Goal: Information Seeking & Learning: Learn about a topic

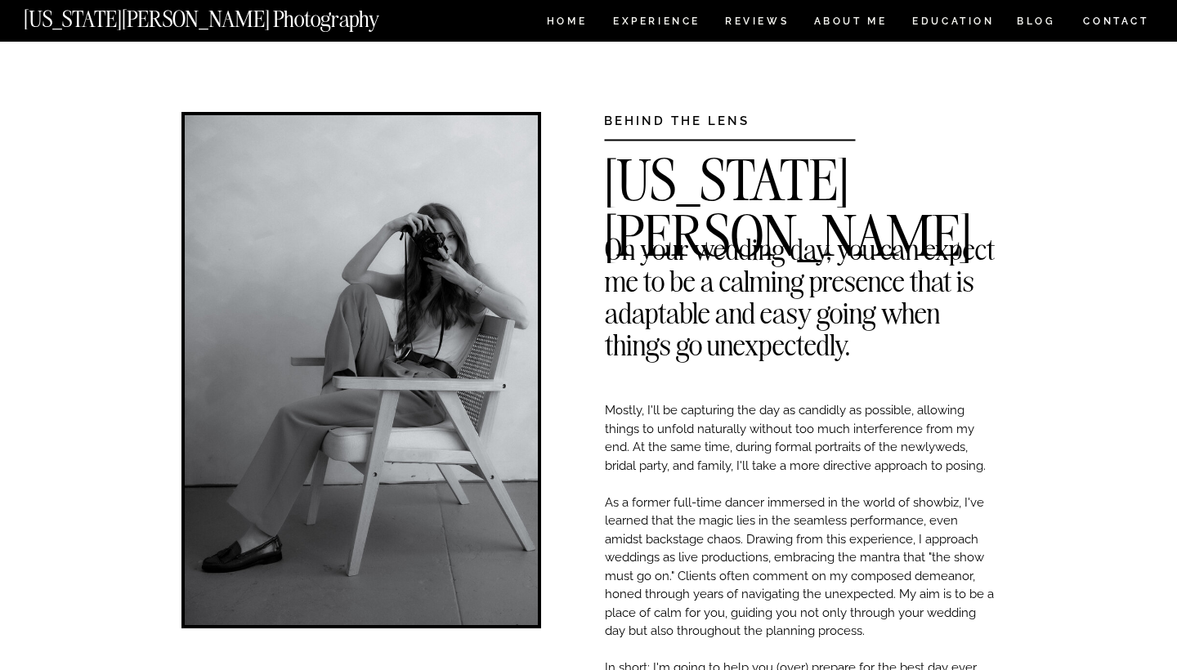
scroll to position [3461, 0]
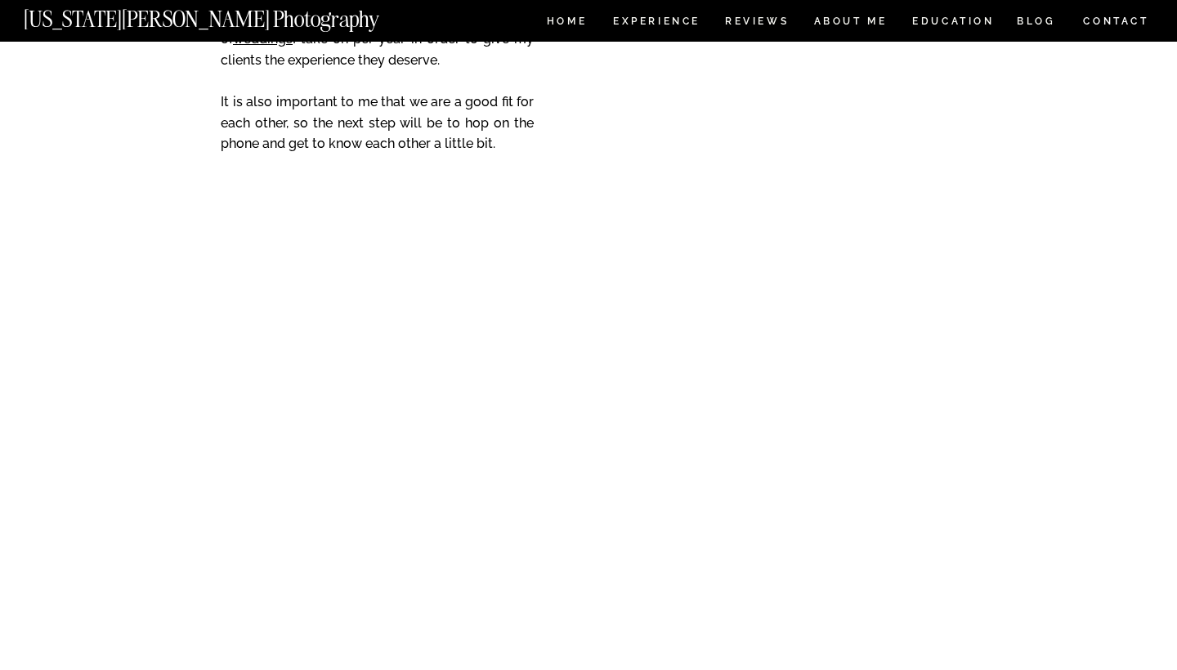
scroll to position [6865, 0]
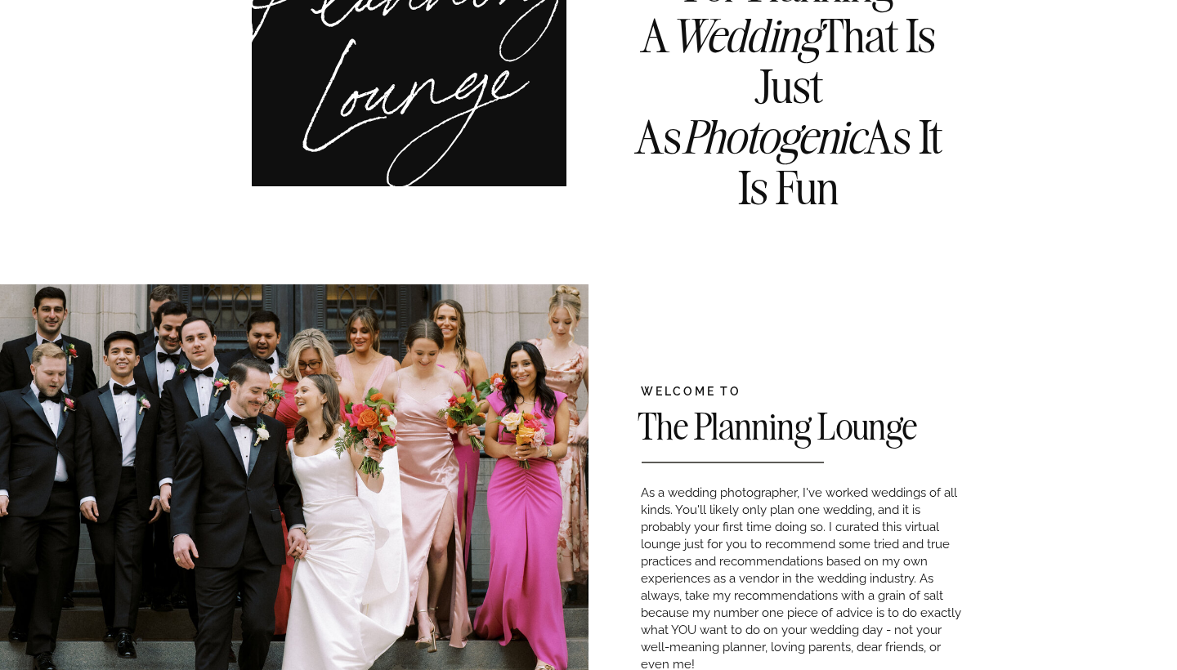
scroll to position [456, 0]
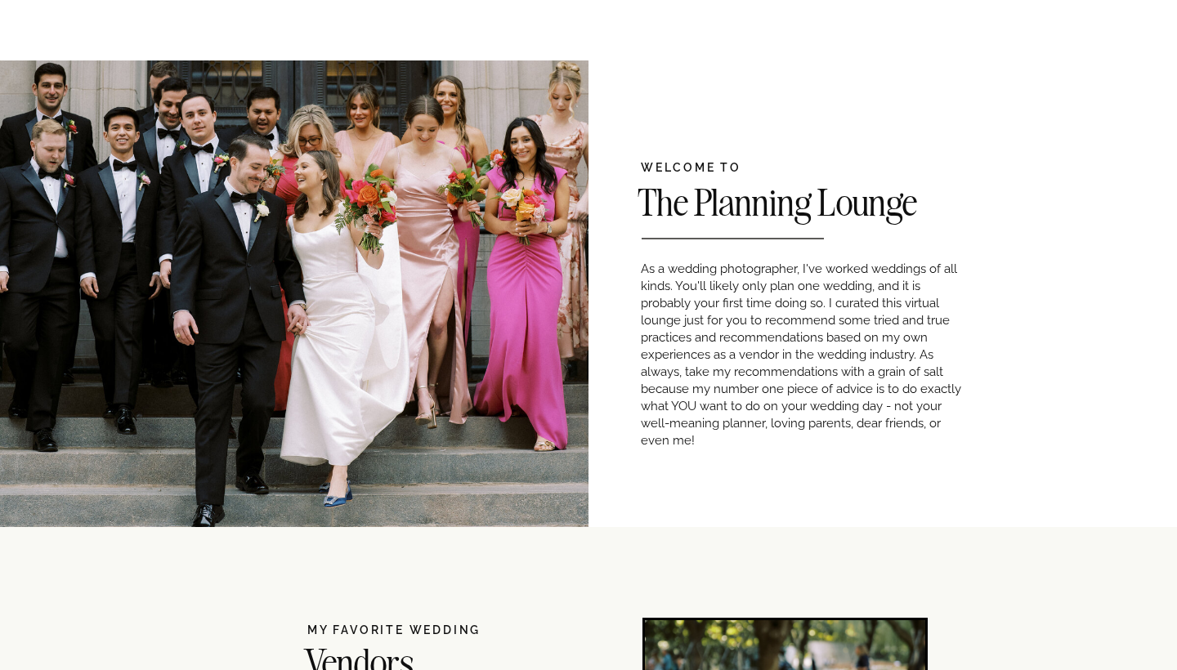
click at [778, 423] on span "As a wedding photographer, I've worked weddings of all kinds. You'll likely onl…" at bounding box center [801, 355] width 321 height 186
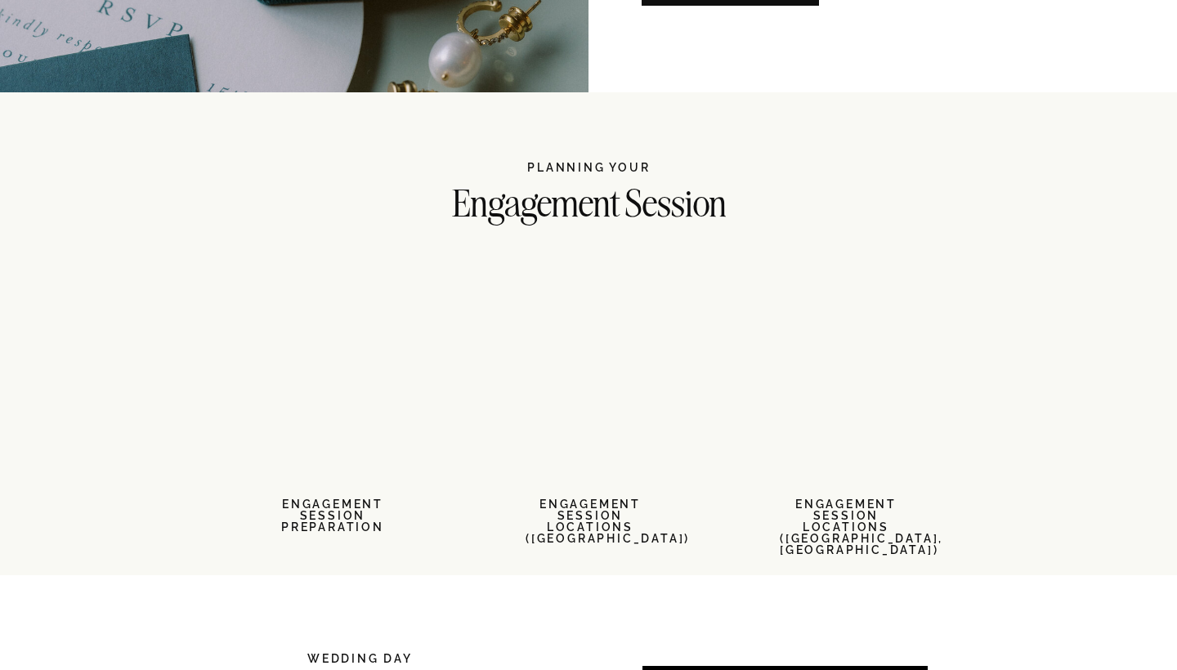
scroll to position [1906, 0]
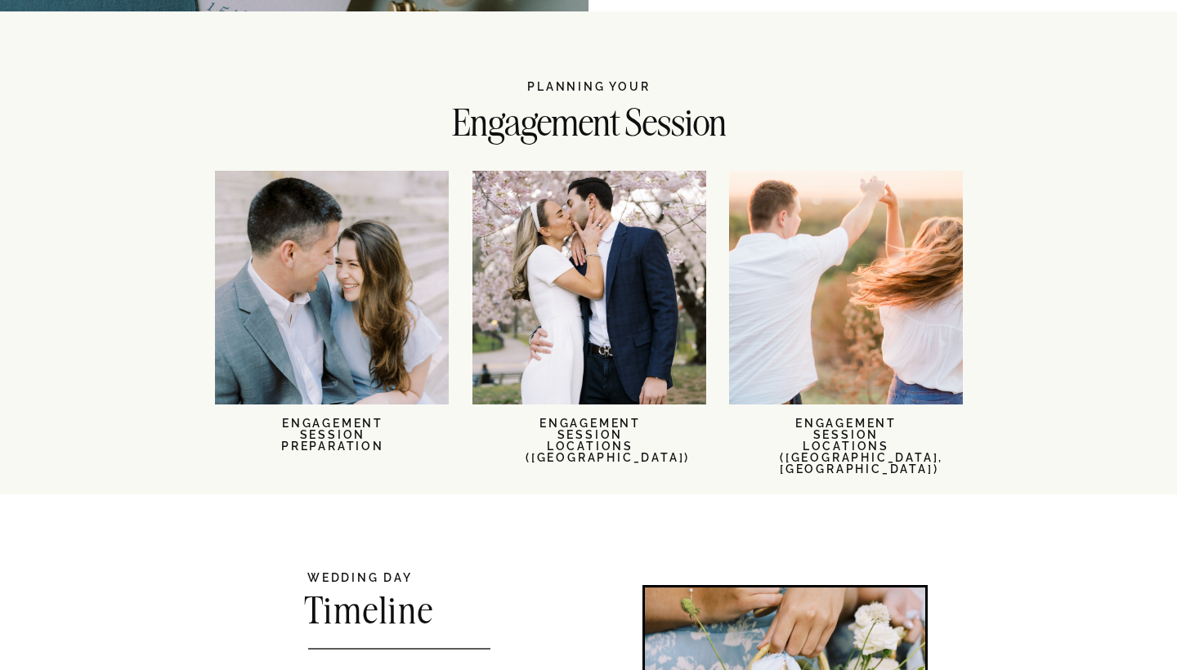
click at [673, 383] on div at bounding box center [590, 288] width 234 height 234
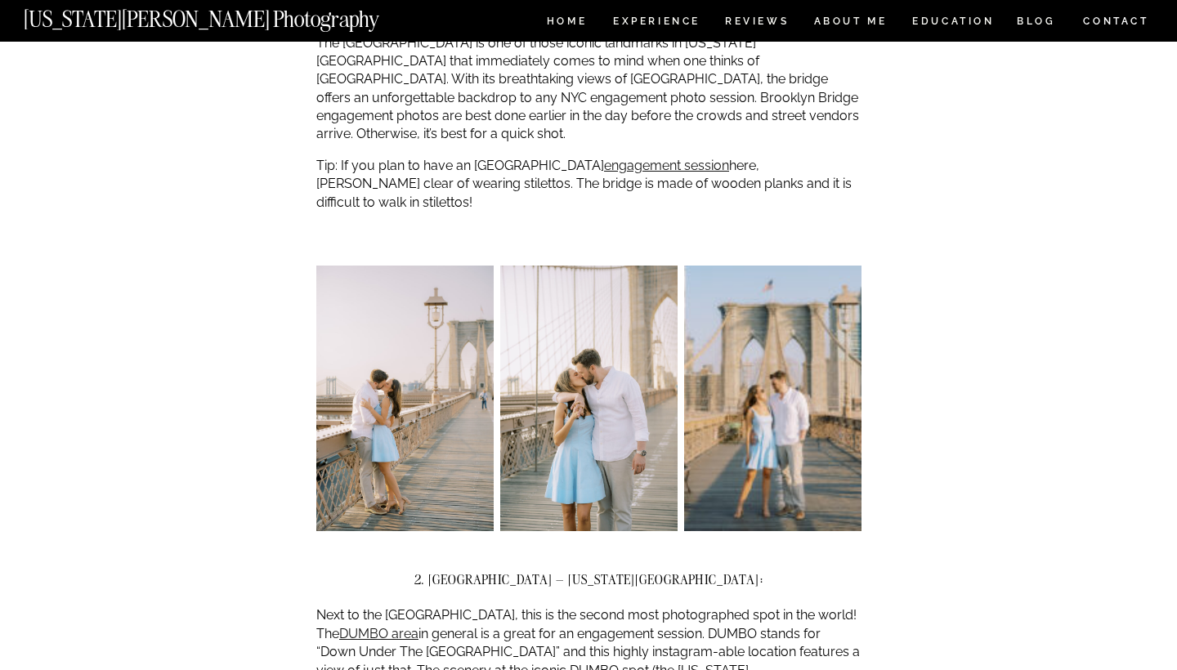
scroll to position [1666, 0]
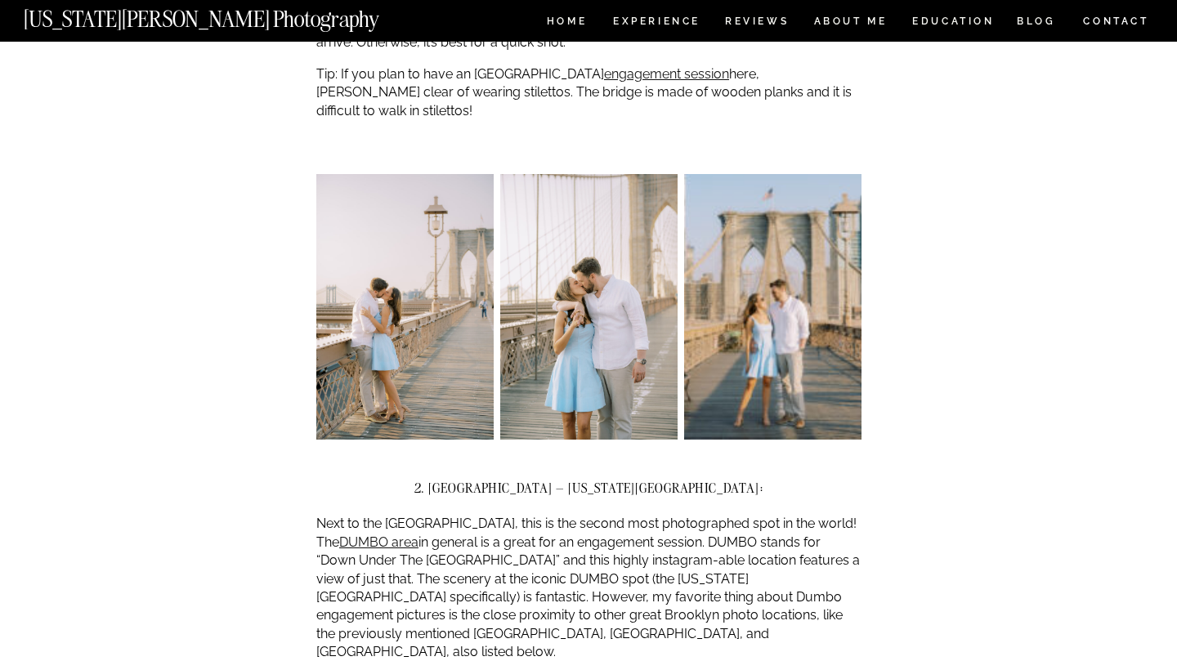
click at [584, 518] on p "Next to the [GEOGRAPHIC_DATA], this is the second most photographed spot in the…" at bounding box center [588, 588] width 545 height 146
click at [580, 518] on p "Next to the [GEOGRAPHIC_DATA], this is the second most photographed spot in the…" at bounding box center [588, 588] width 545 height 146
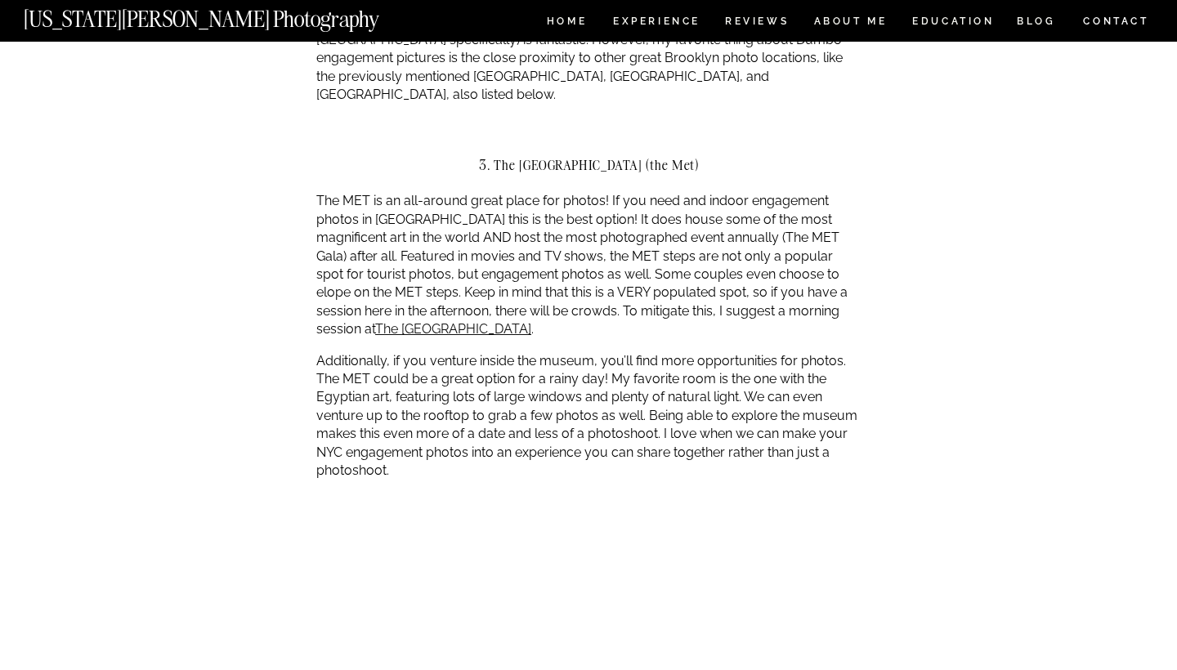
scroll to position [2622, 0]
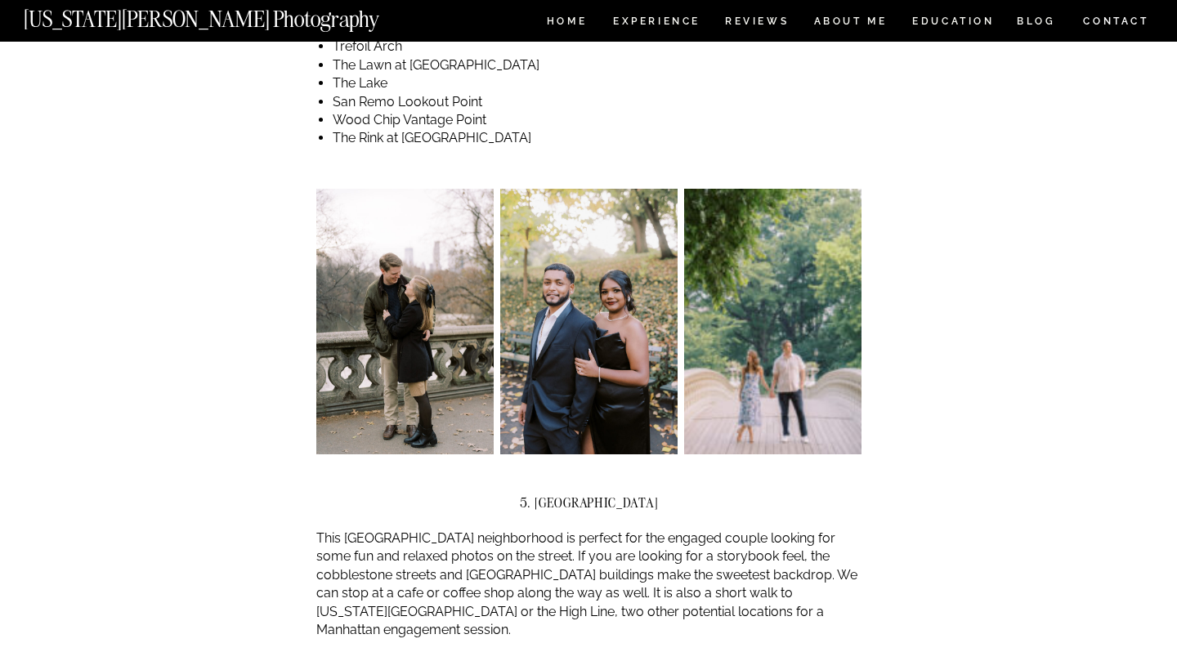
scroll to position [3405, 0]
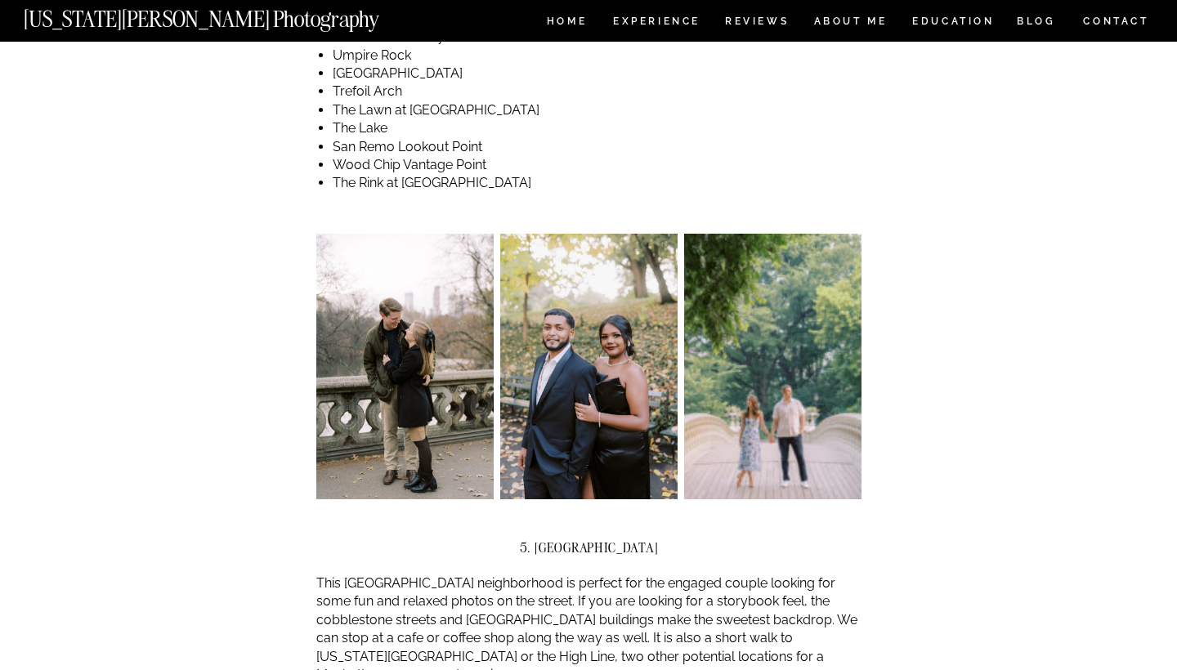
click at [602, 575] on p "This [GEOGRAPHIC_DATA] neighborhood is perfect for the engaged couple looking f…" at bounding box center [588, 630] width 545 height 110
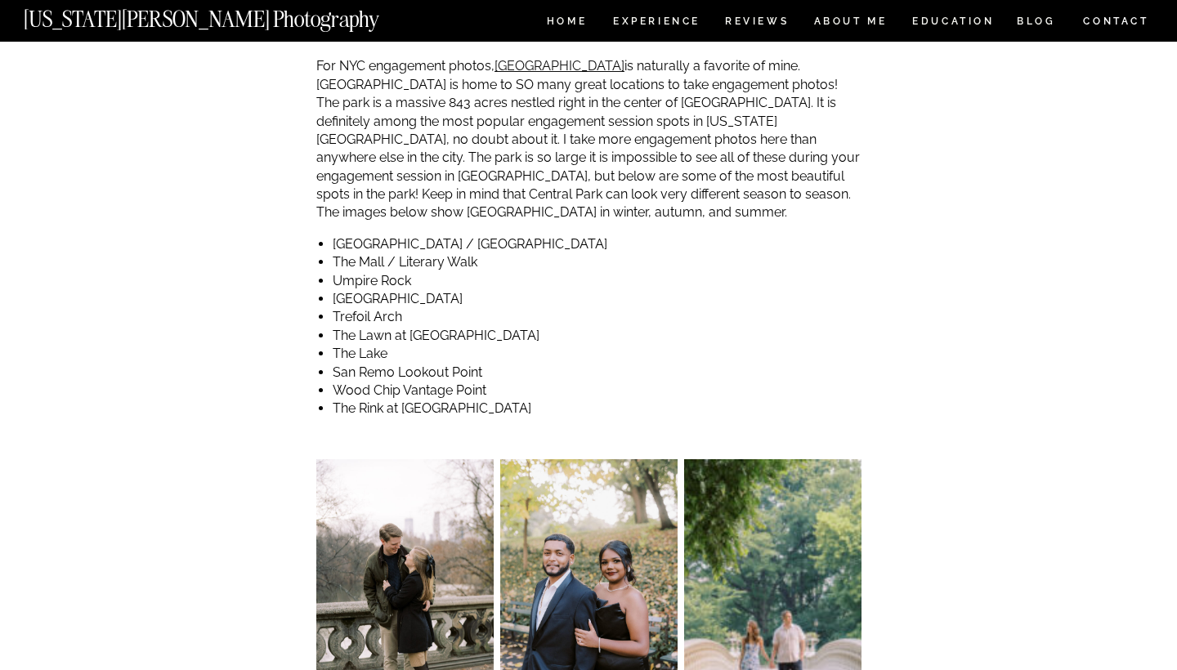
scroll to position [3414, 0]
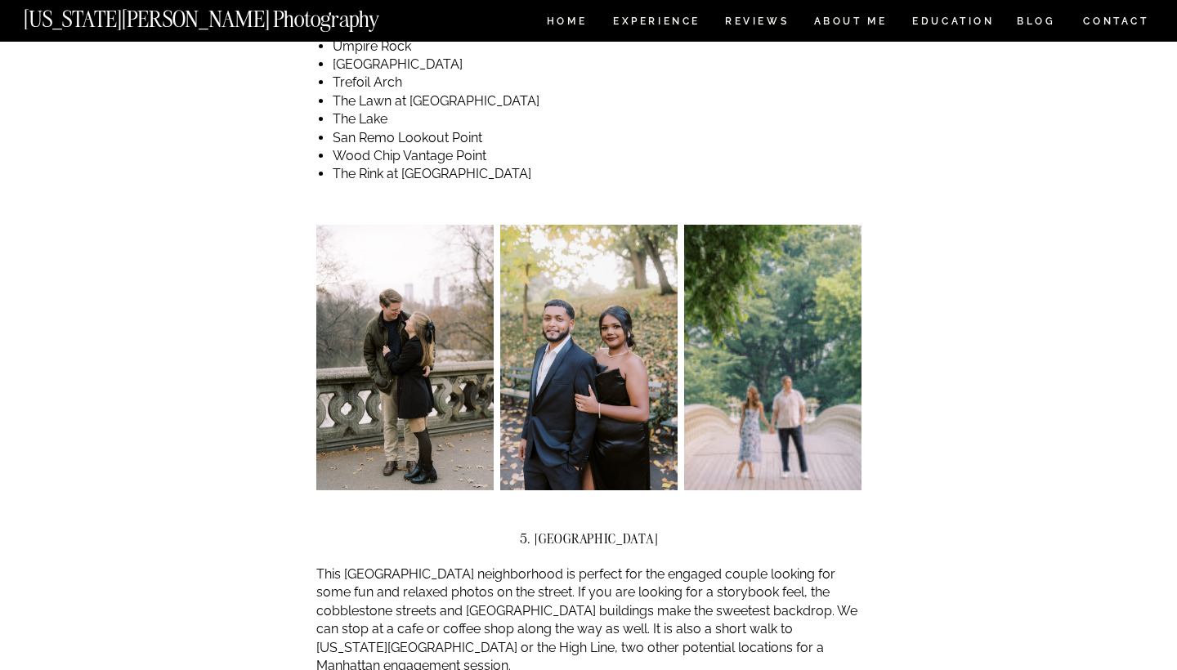
click at [613, 566] on p "This [GEOGRAPHIC_DATA] neighborhood is perfect for the engaged couple looking f…" at bounding box center [588, 621] width 545 height 110
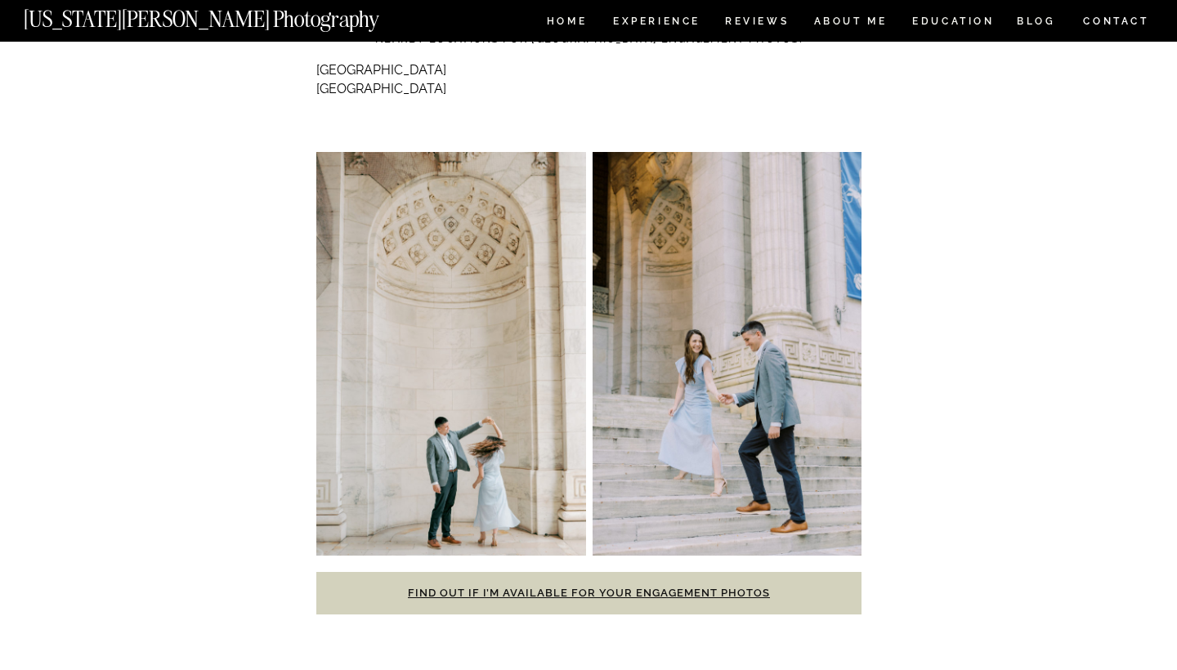
scroll to position [5012, 0]
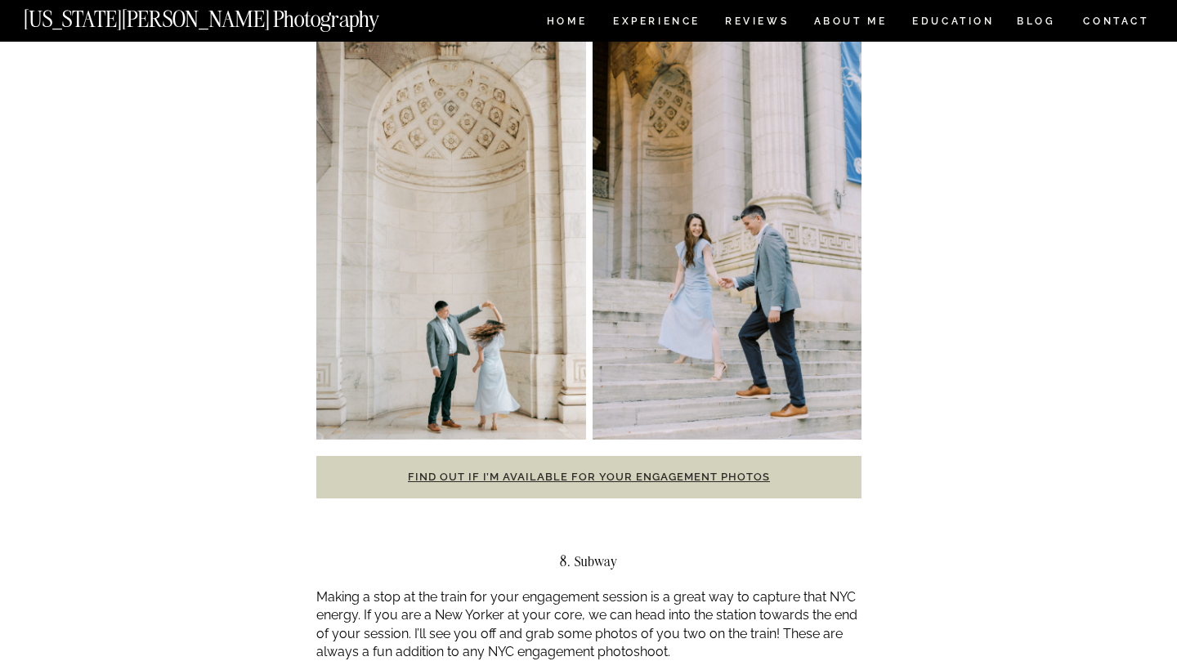
click at [684, 471] on link "Find out if I’m available for your engagement photos" at bounding box center [589, 477] width 362 height 12
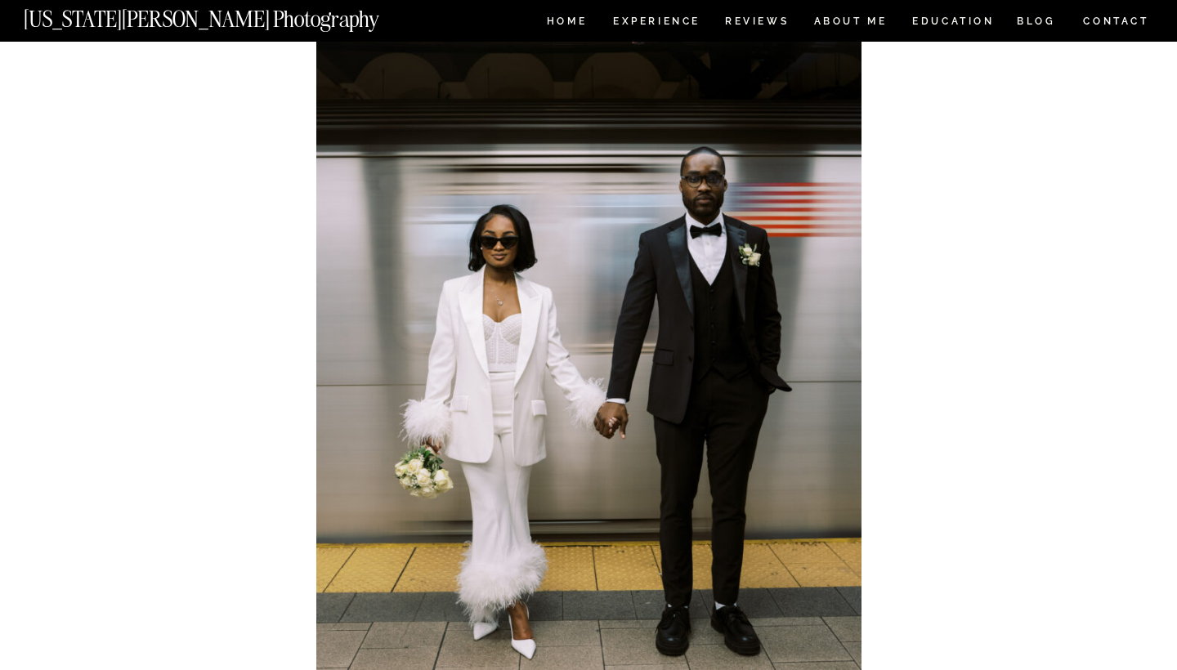
scroll to position [6009, 0]
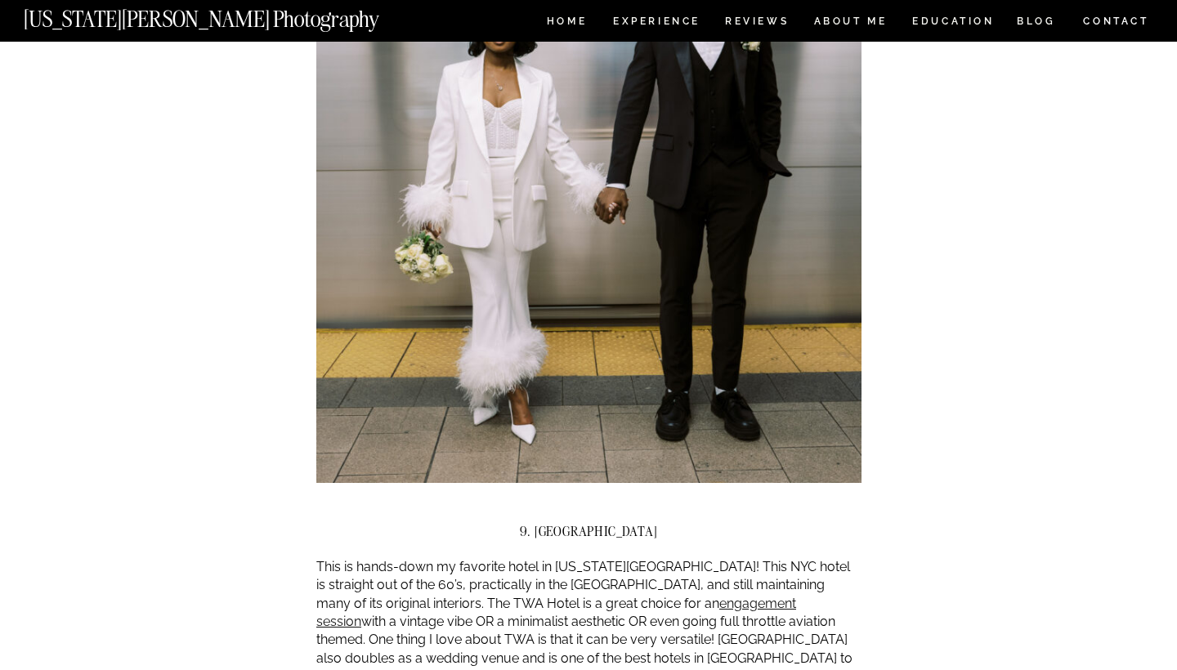
click at [435, 558] on p "This is hands-down my favorite hotel in [US_STATE][GEOGRAPHIC_DATA]! This NYC h…" at bounding box center [588, 622] width 545 height 128
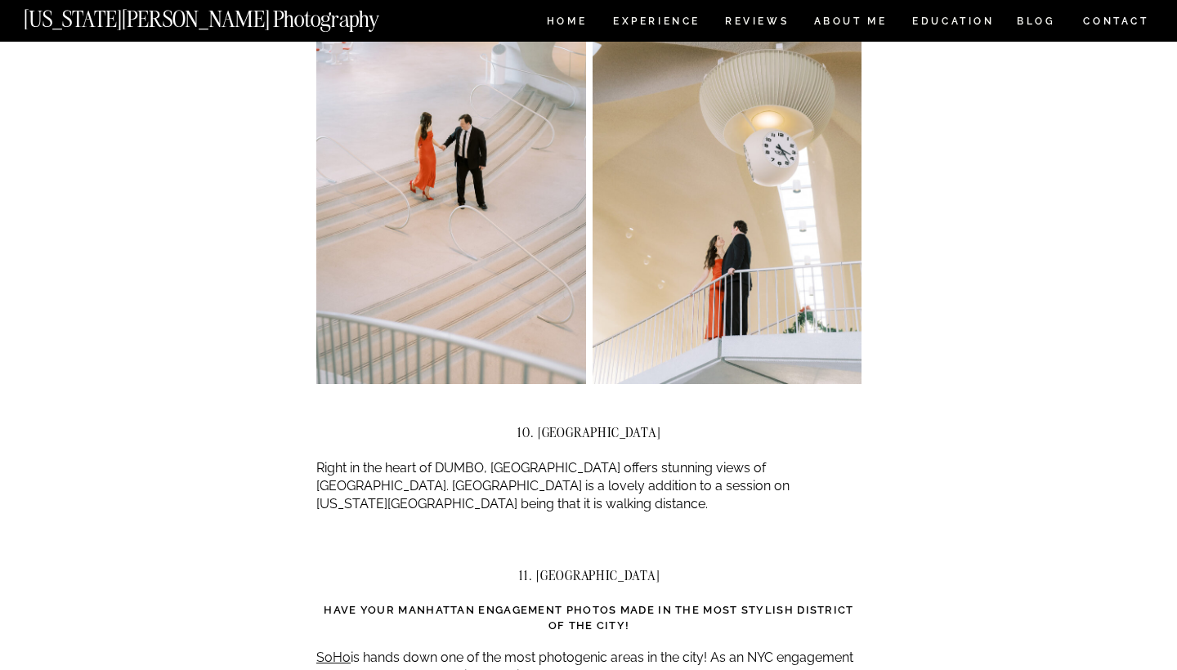
scroll to position [6901, 0]
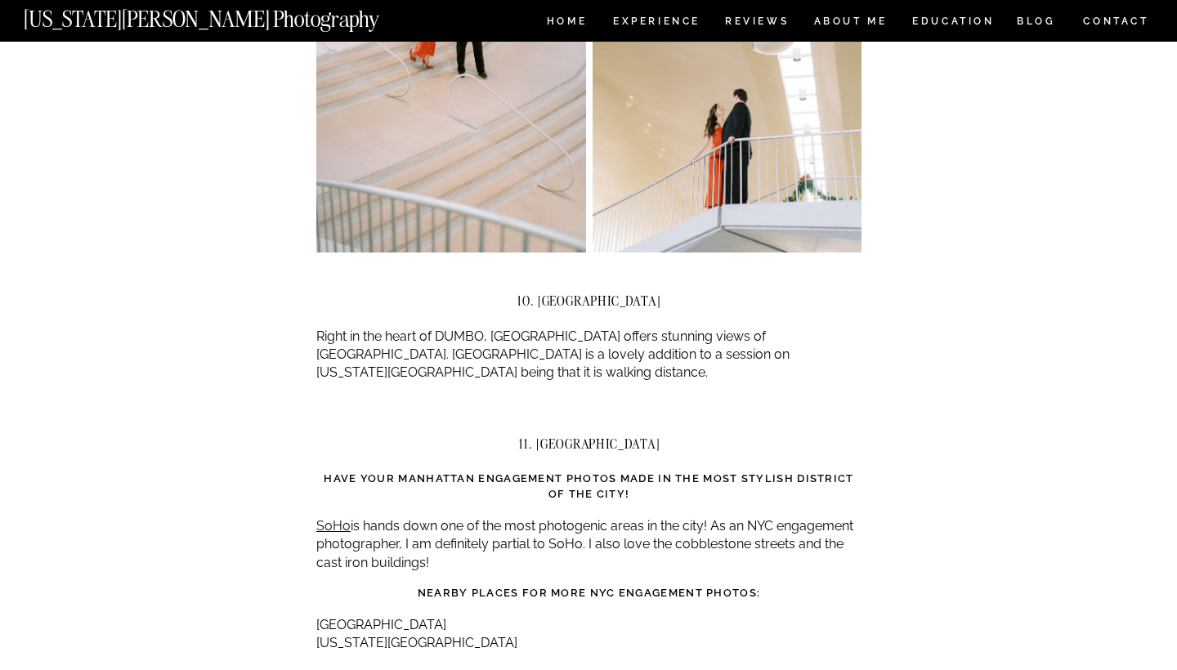
click at [568, 518] on p "SoHo is hands down one of the most photogenic areas in the city! As an NYC enga…" at bounding box center [588, 545] width 545 height 55
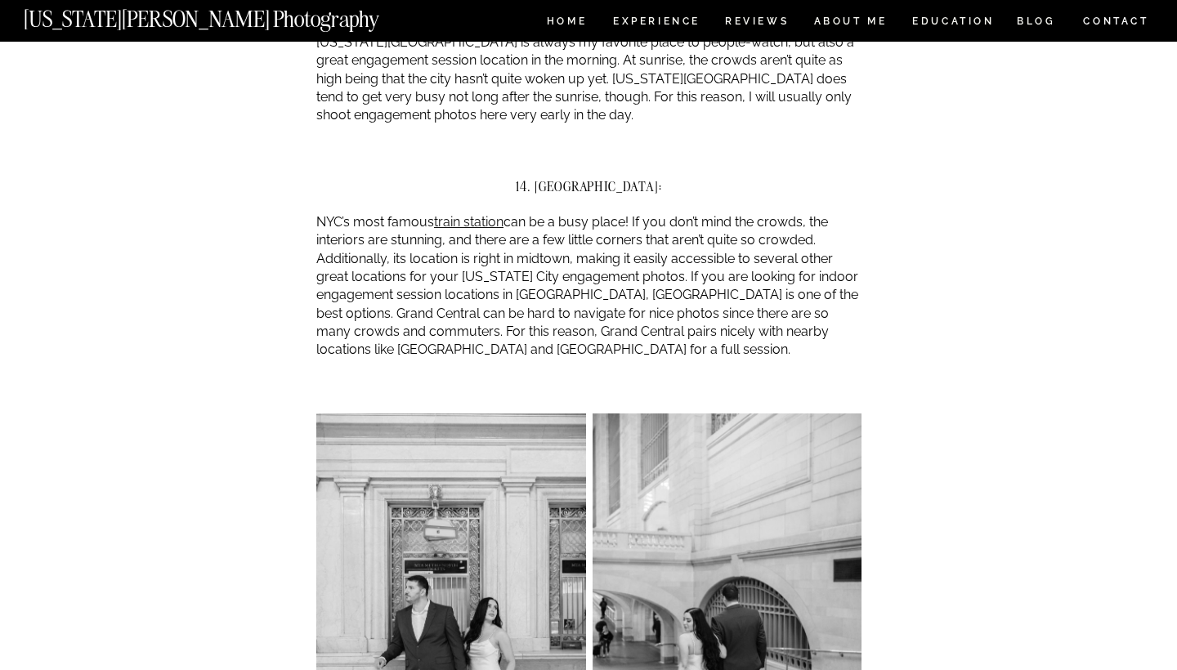
scroll to position [8933, 0]
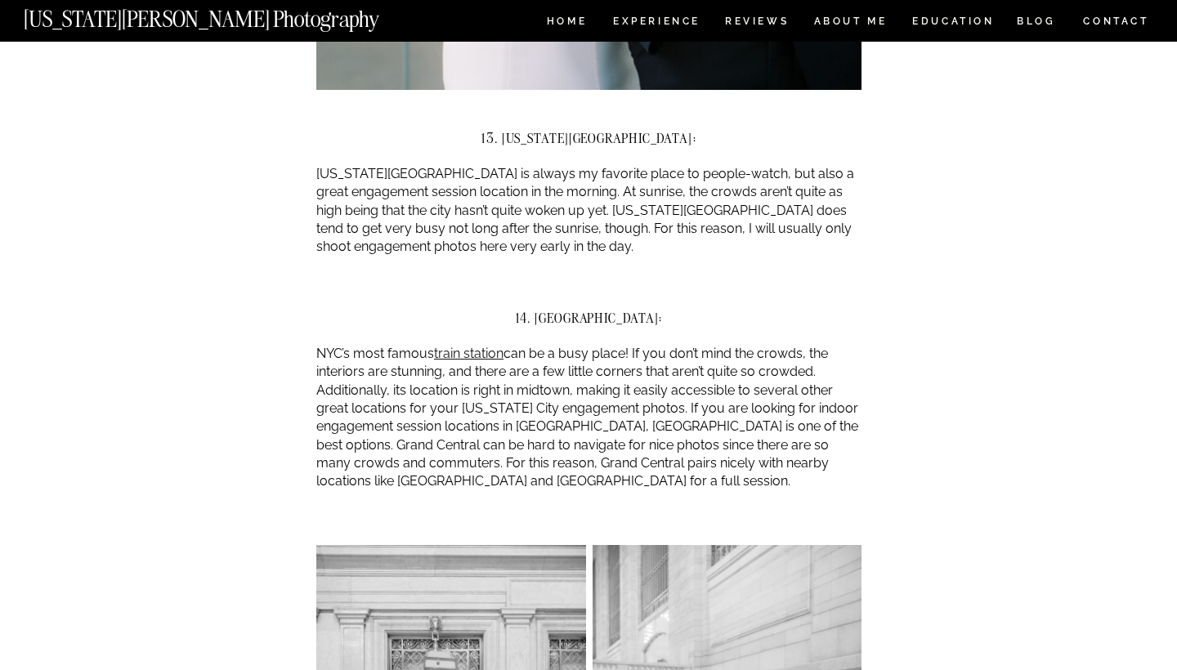
click at [594, 345] on p "NYC’s most famous train station can be a busy place! If you don’t mind the crow…" at bounding box center [588, 418] width 545 height 146
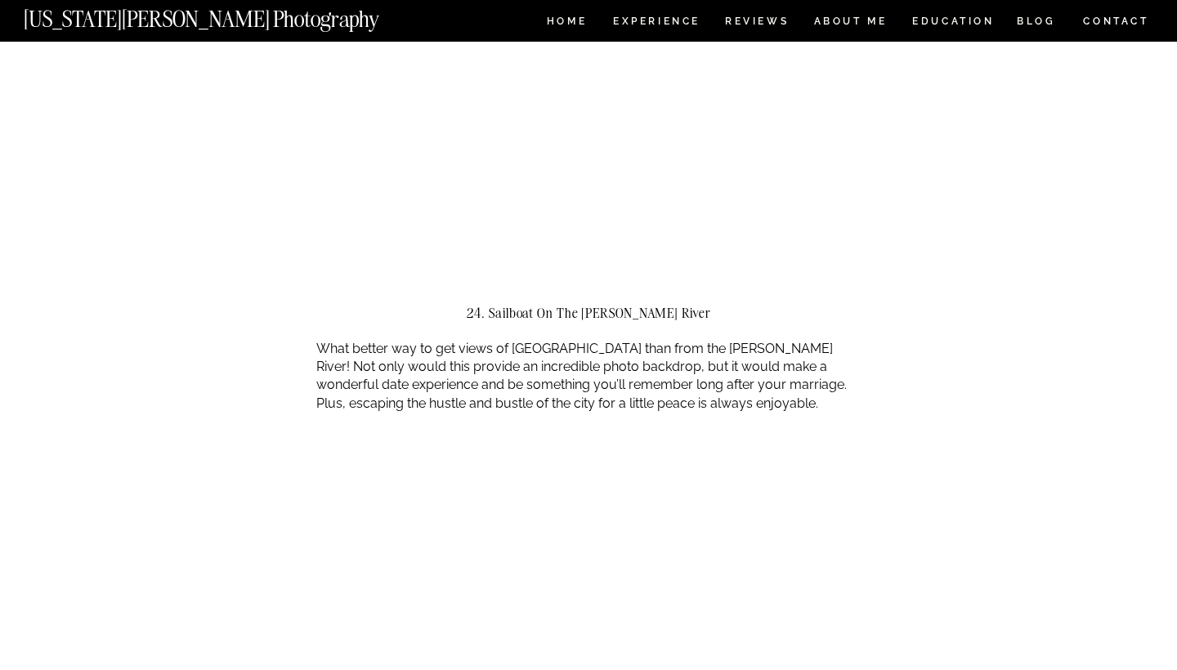
scroll to position [14133, 0]
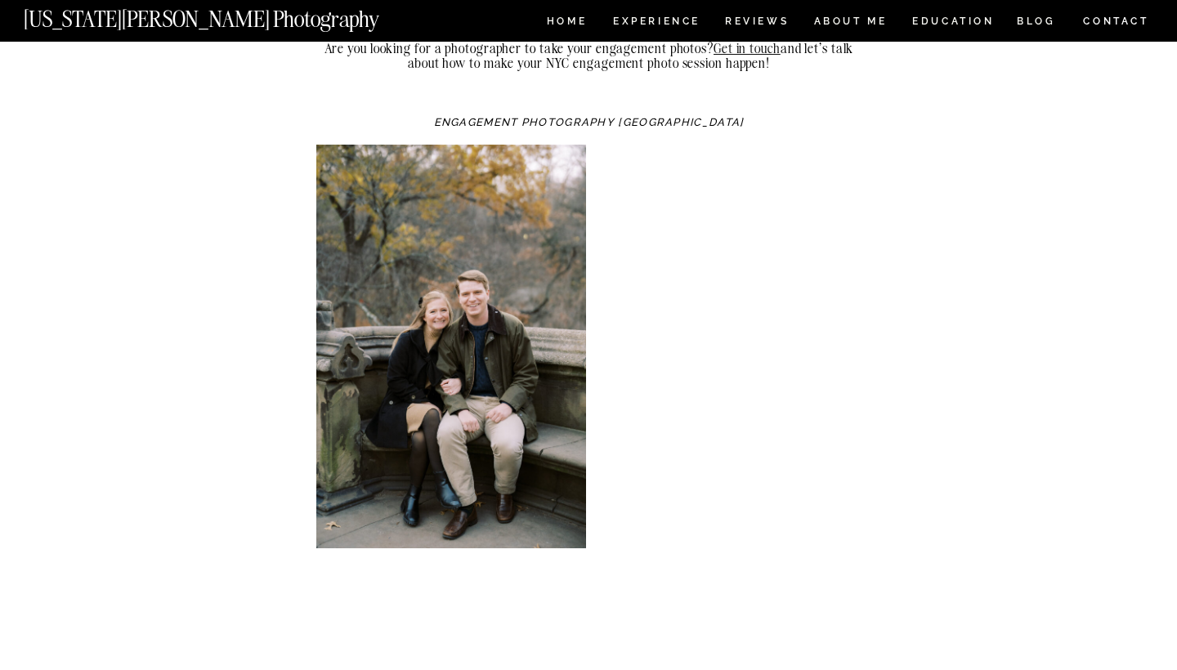
scroll to position [18384, 0]
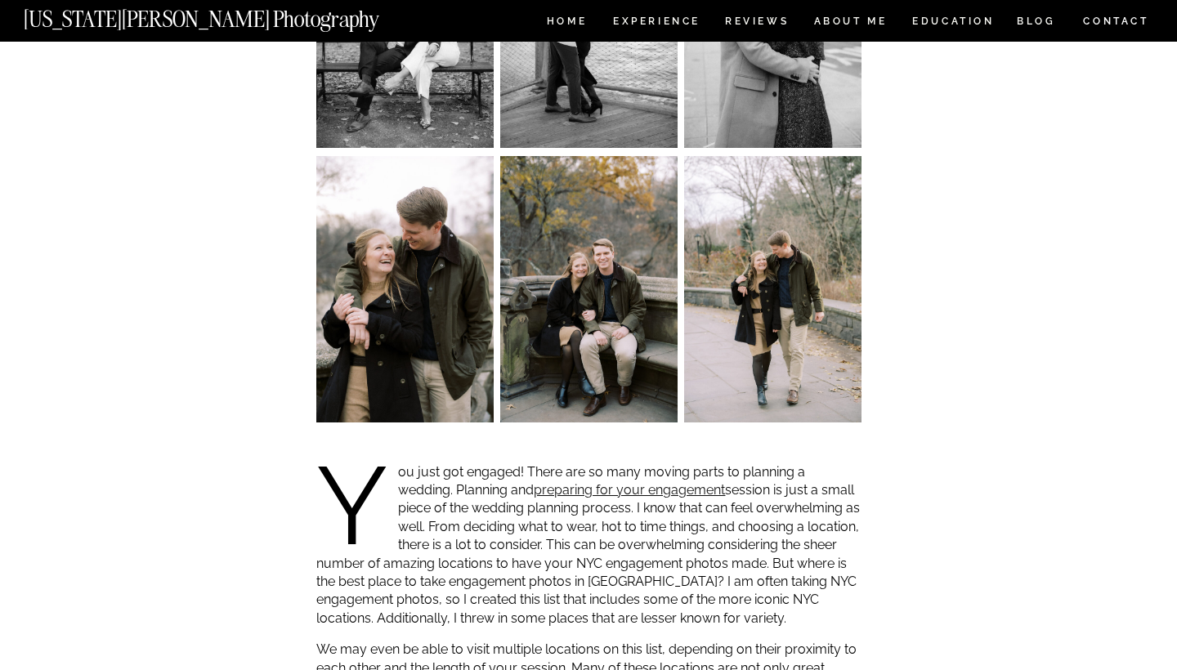
scroll to position [809, 0]
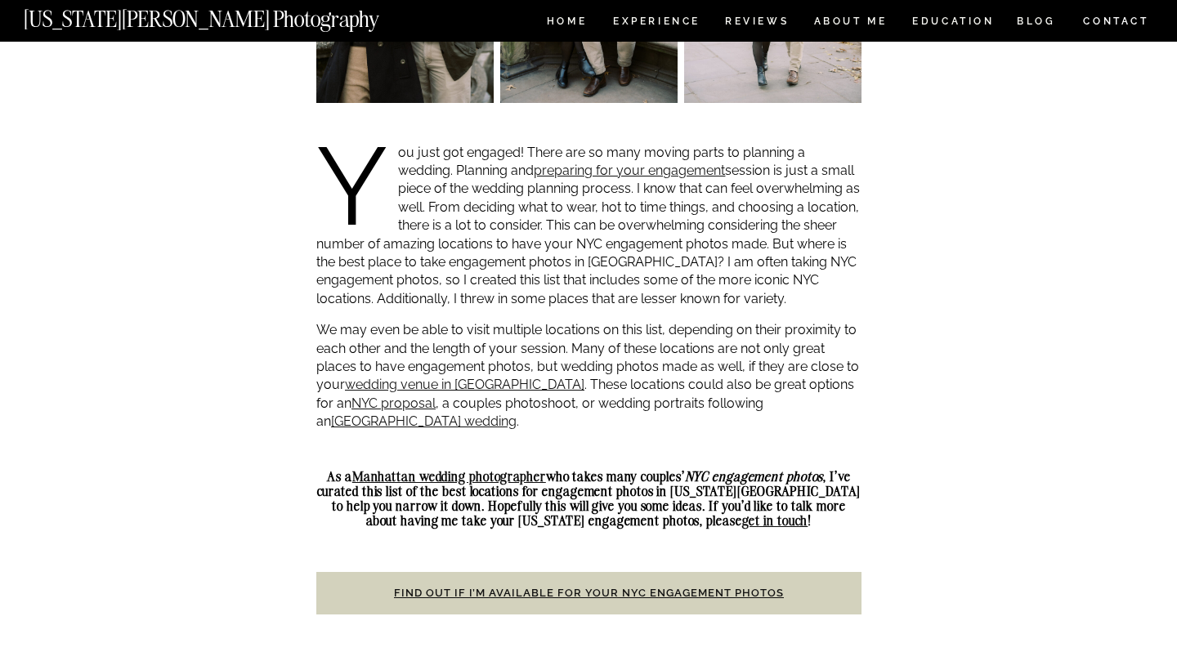
click at [729, 362] on p "We may even be able to visit multiple locations on this list, depending on thei…" at bounding box center [588, 376] width 545 height 110
click at [517, 414] on link "[GEOGRAPHIC_DATA] wedding" at bounding box center [424, 422] width 186 height 16
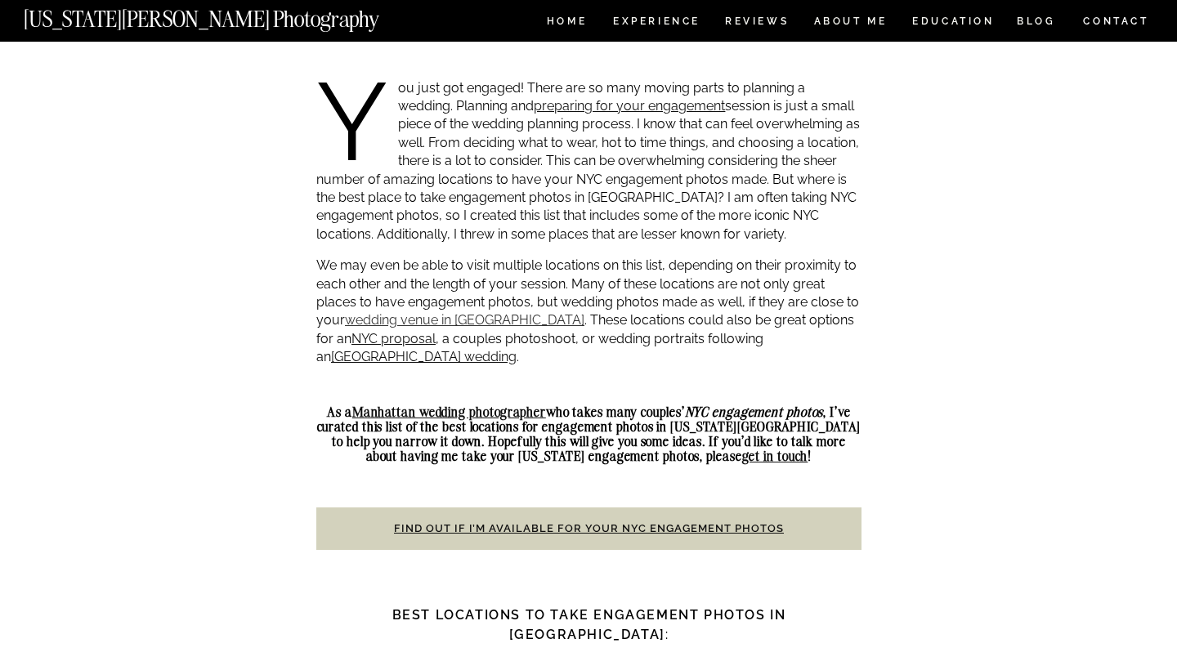
scroll to position [882, 0]
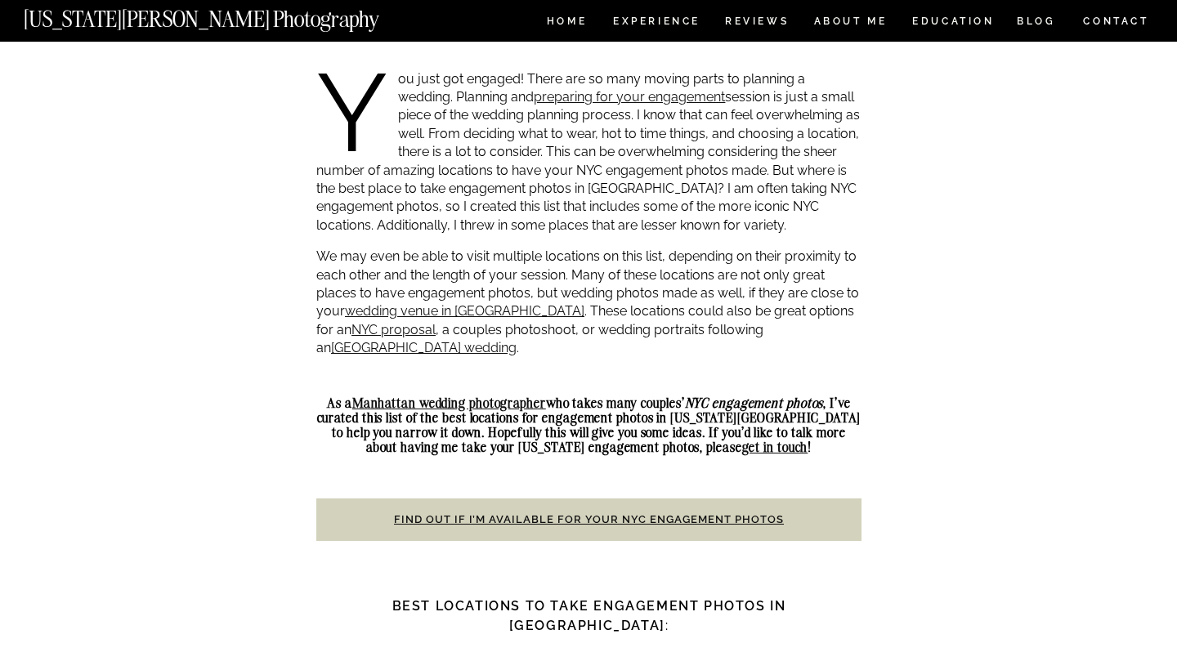
click at [405, 415] on strong "As a Manhattan wedding photographer who takes many couples’ NYC engagement phot…" at bounding box center [589, 425] width 545 height 61
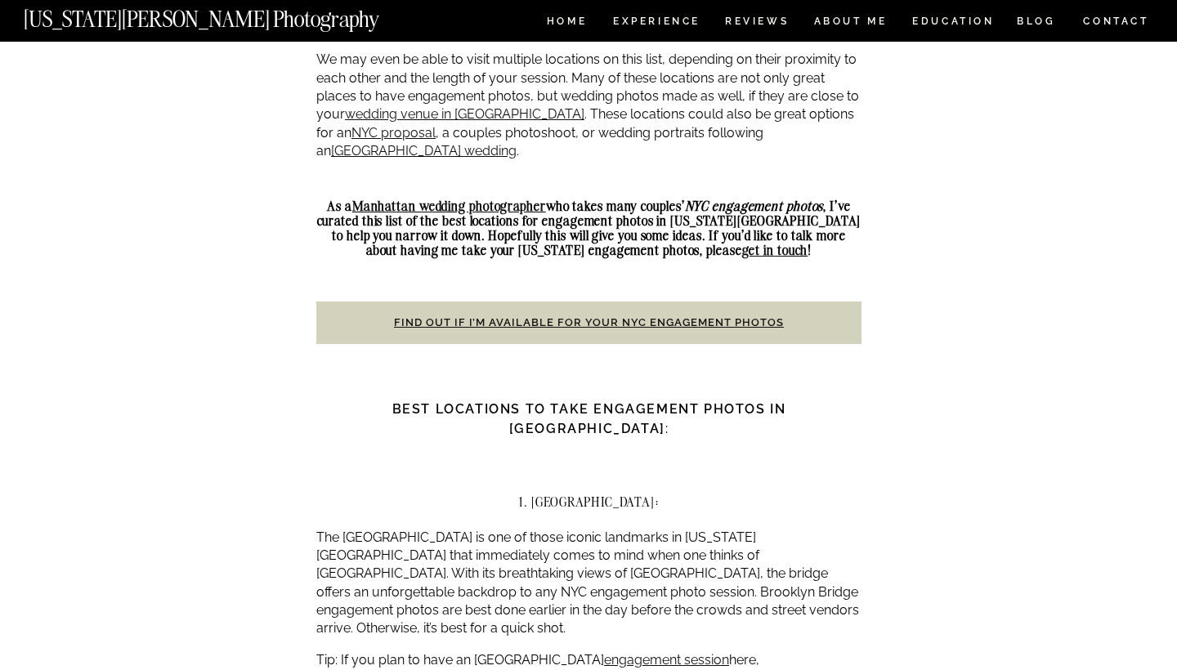
scroll to position [1377, 0]
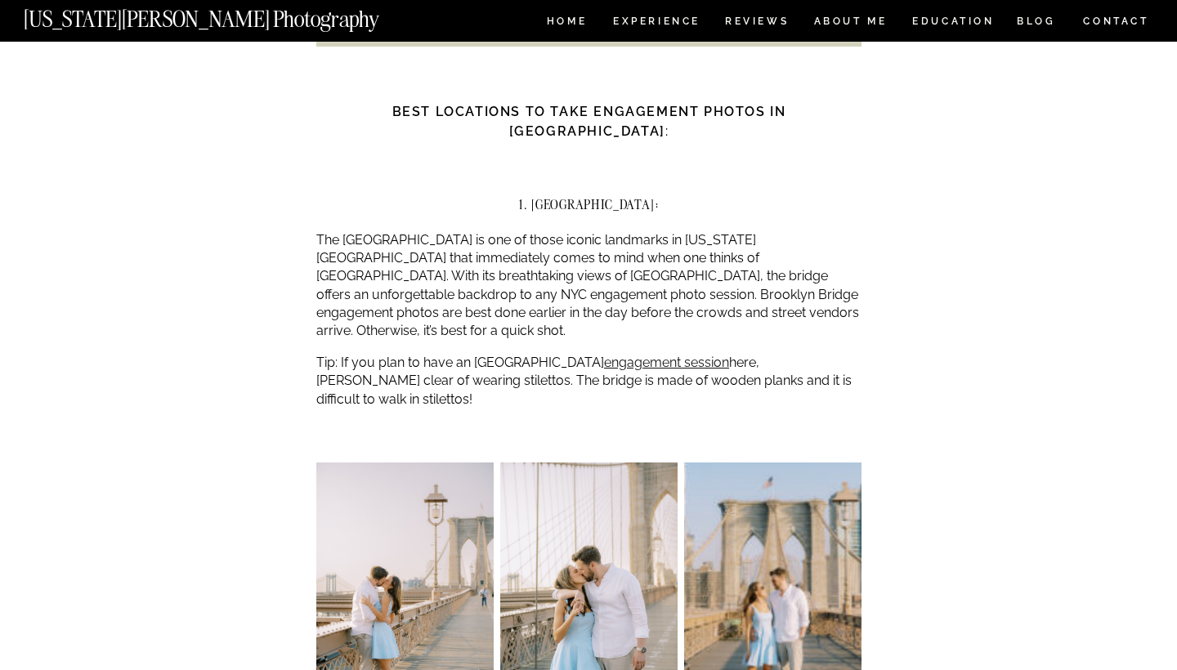
click at [427, 354] on p "Tip: If you plan to have an NYC engagement session here, steer clear of wearing…" at bounding box center [588, 381] width 545 height 55
click at [428, 354] on p "Tip: If you plan to have an NYC engagement session here, steer clear of wearing…" at bounding box center [588, 381] width 545 height 55
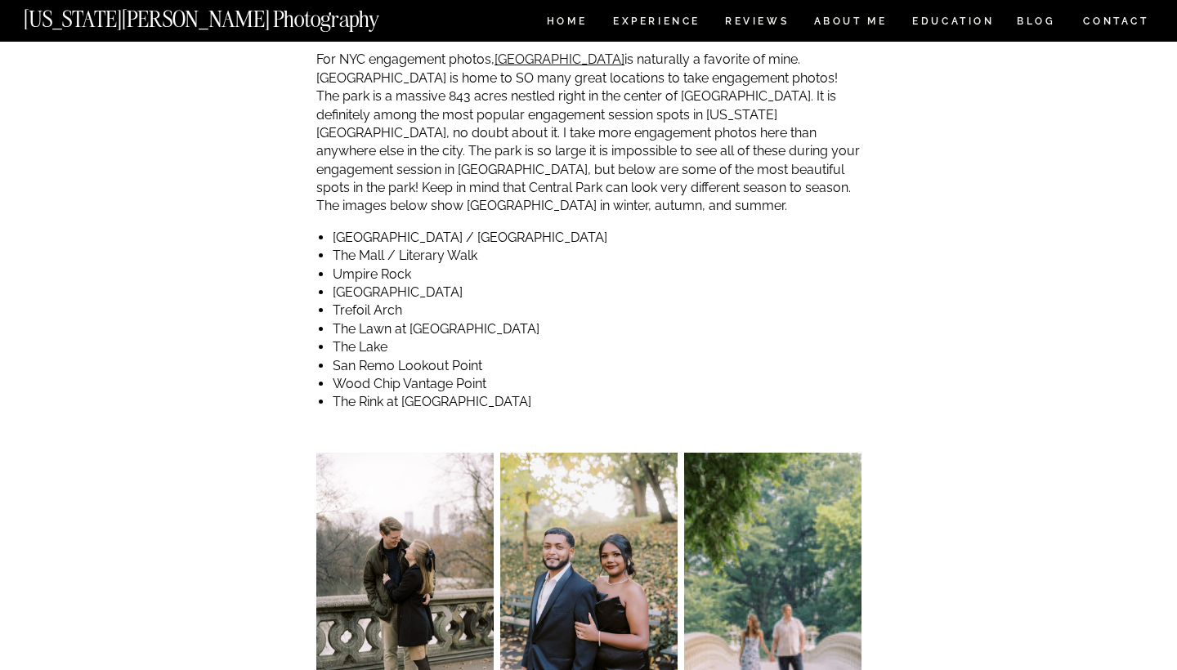
scroll to position [3127, 0]
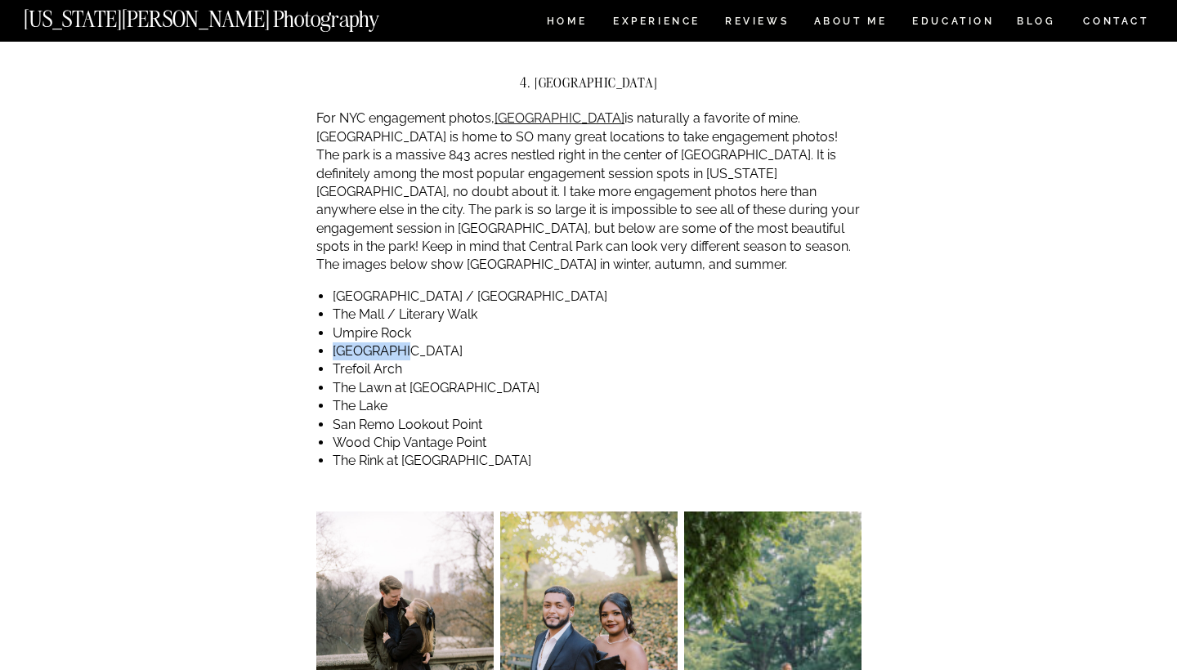
drag, startPoint x: 336, startPoint y: 239, endPoint x: 407, endPoint y: 239, distance: 71.1
click at [407, 343] on li "[GEOGRAPHIC_DATA]" at bounding box center [597, 352] width 529 height 18
copy li "[GEOGRAPHIC_DATA]"
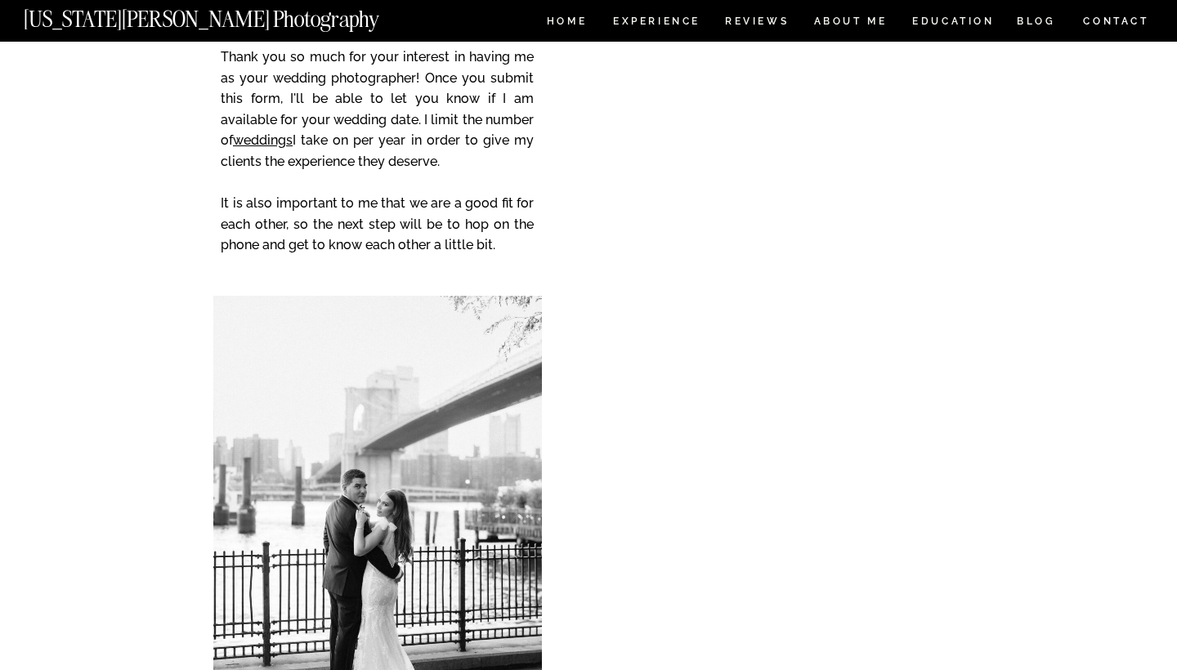
scroll to position [334, 0]
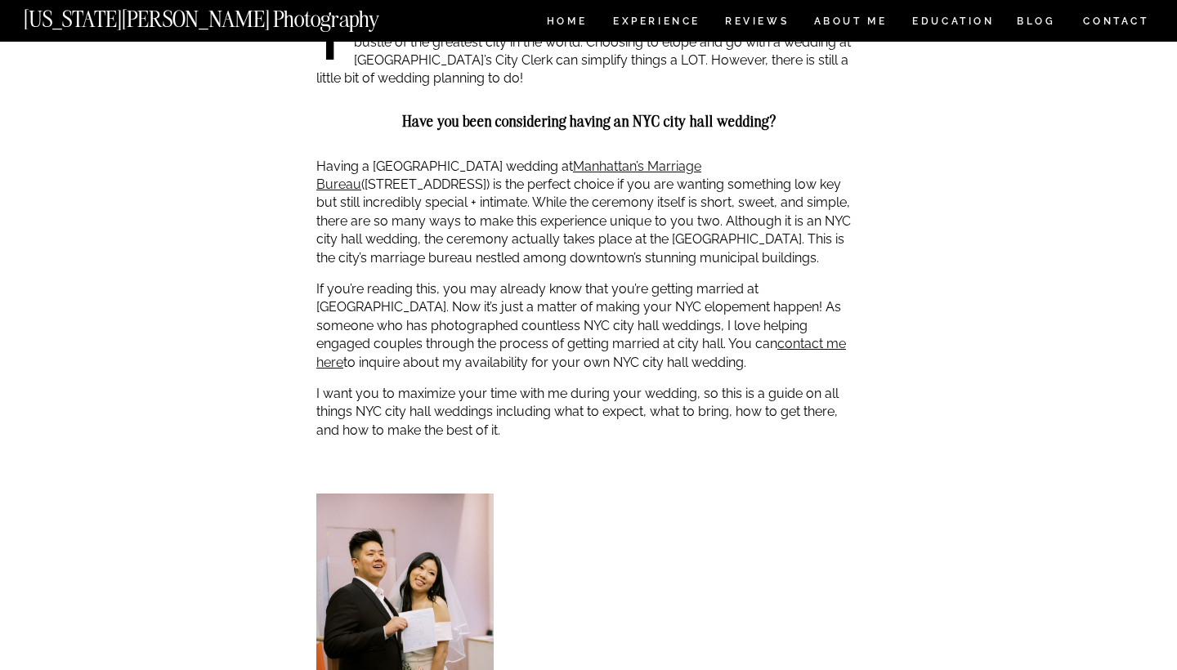
scroll to position [1258, 0]
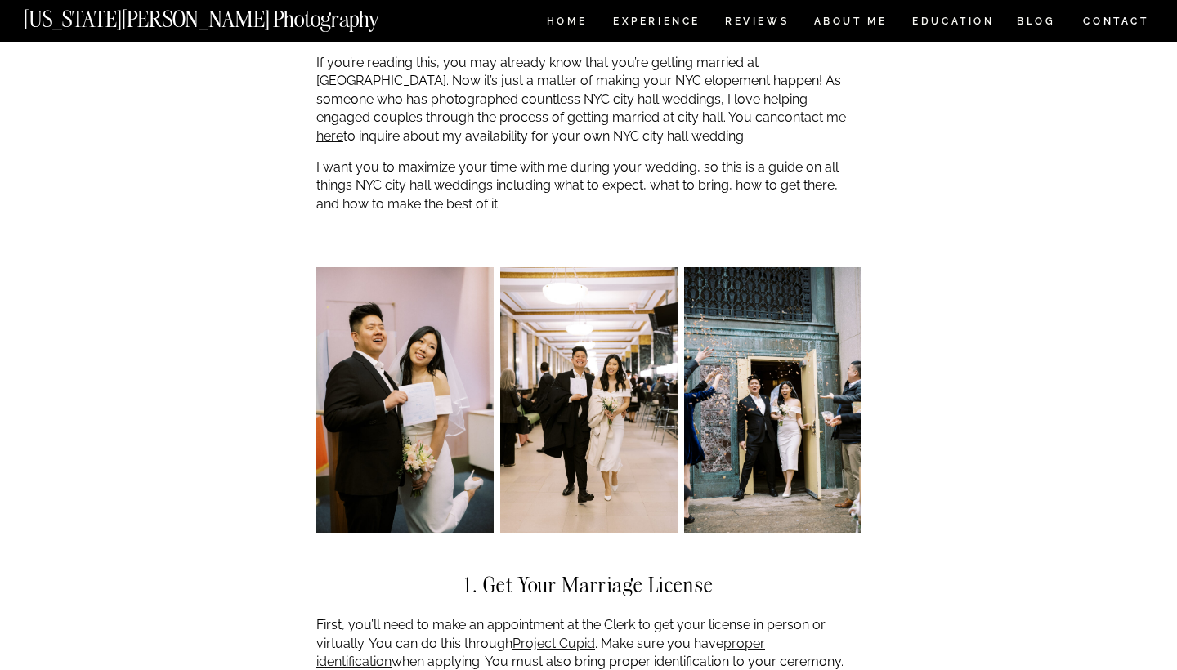
scroll to position [1672, 0]
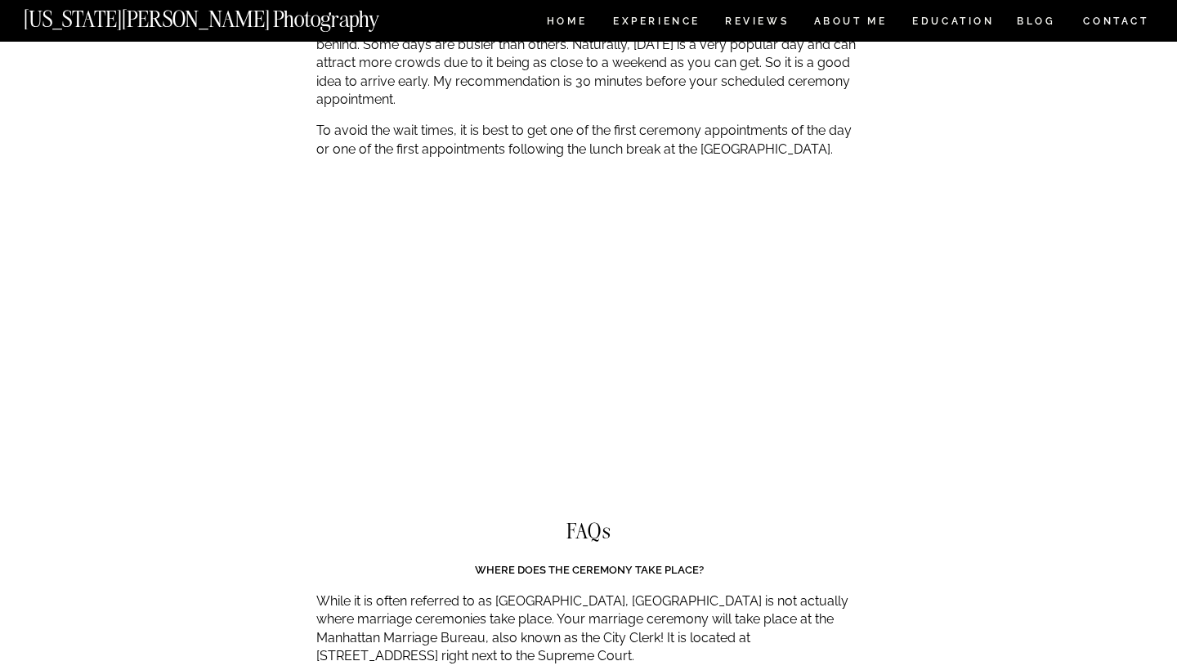
scroll to position [6493, 0]
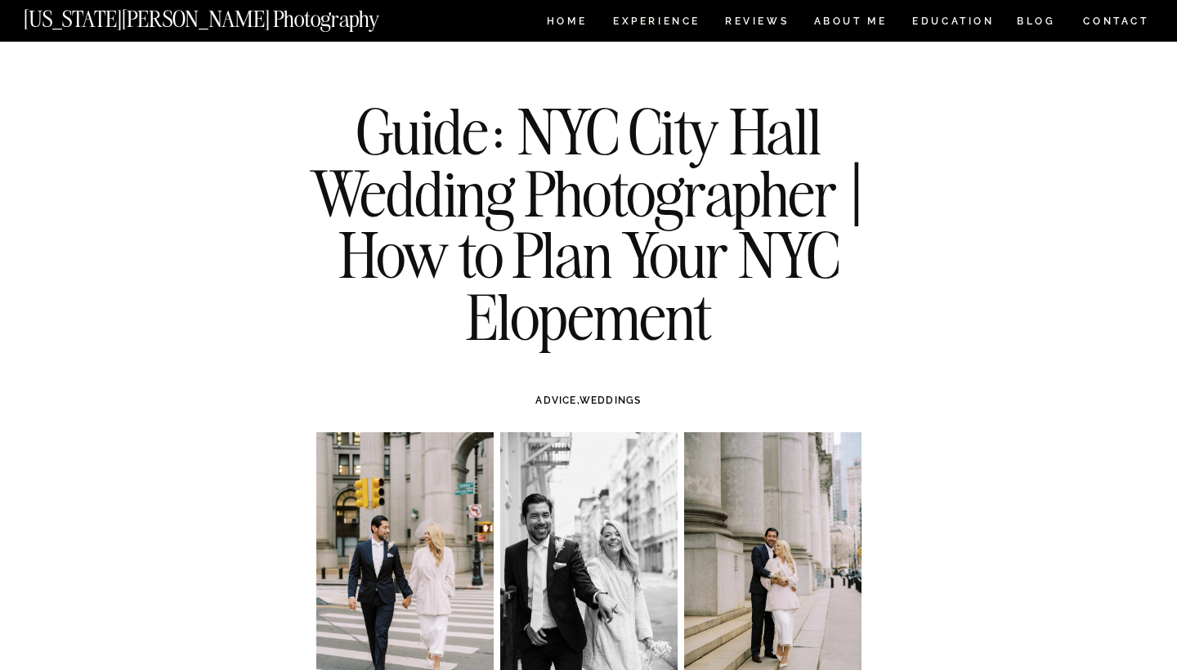
scroll to position [0, 0]
